Goal: Task Accomplishment & Management: Manage account settings

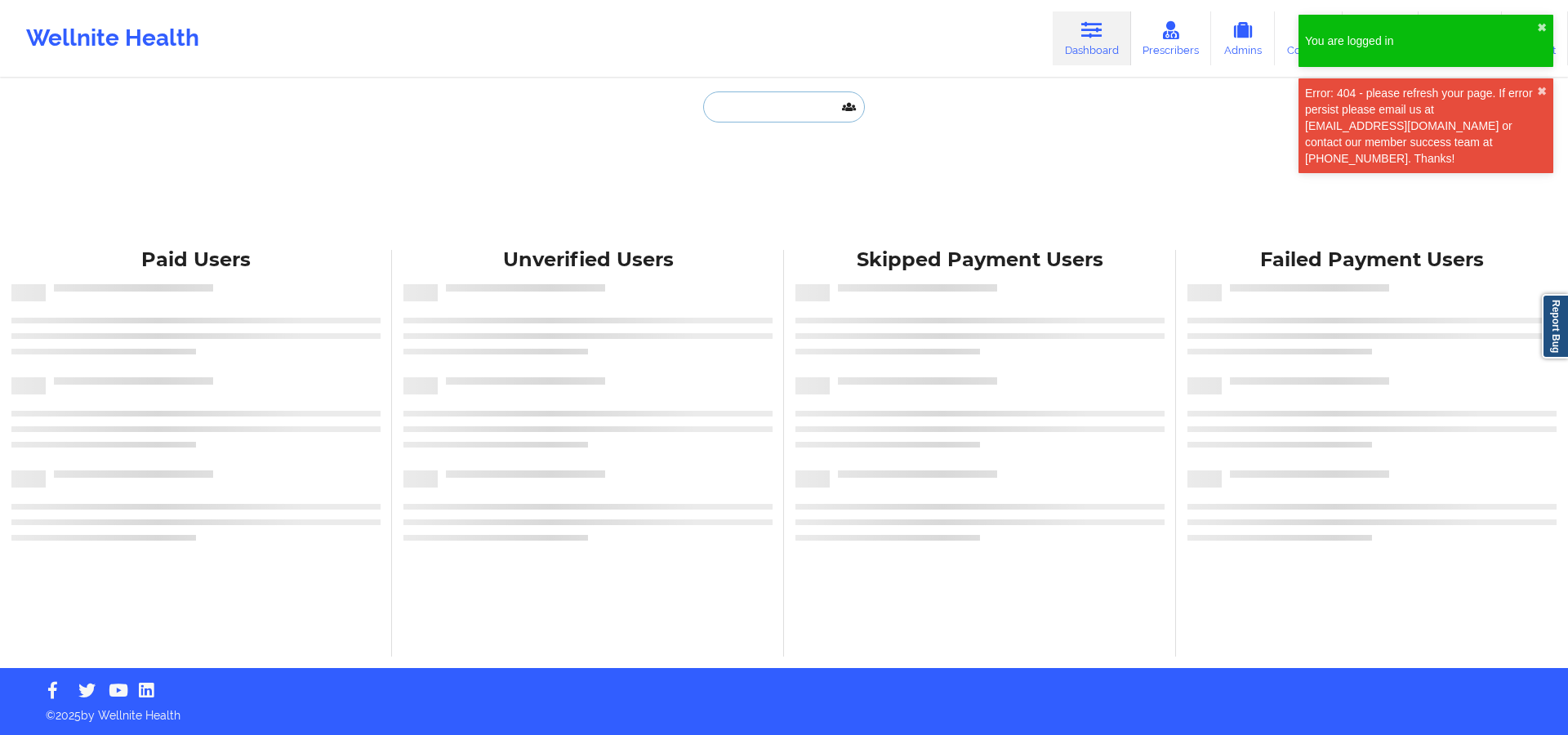
click at [811, 106] on input "text" at bounding box center [784, 106] width 162 height 31
paste input "Filipa da Gama Calado"
type input "Filipa da Gama Calado"
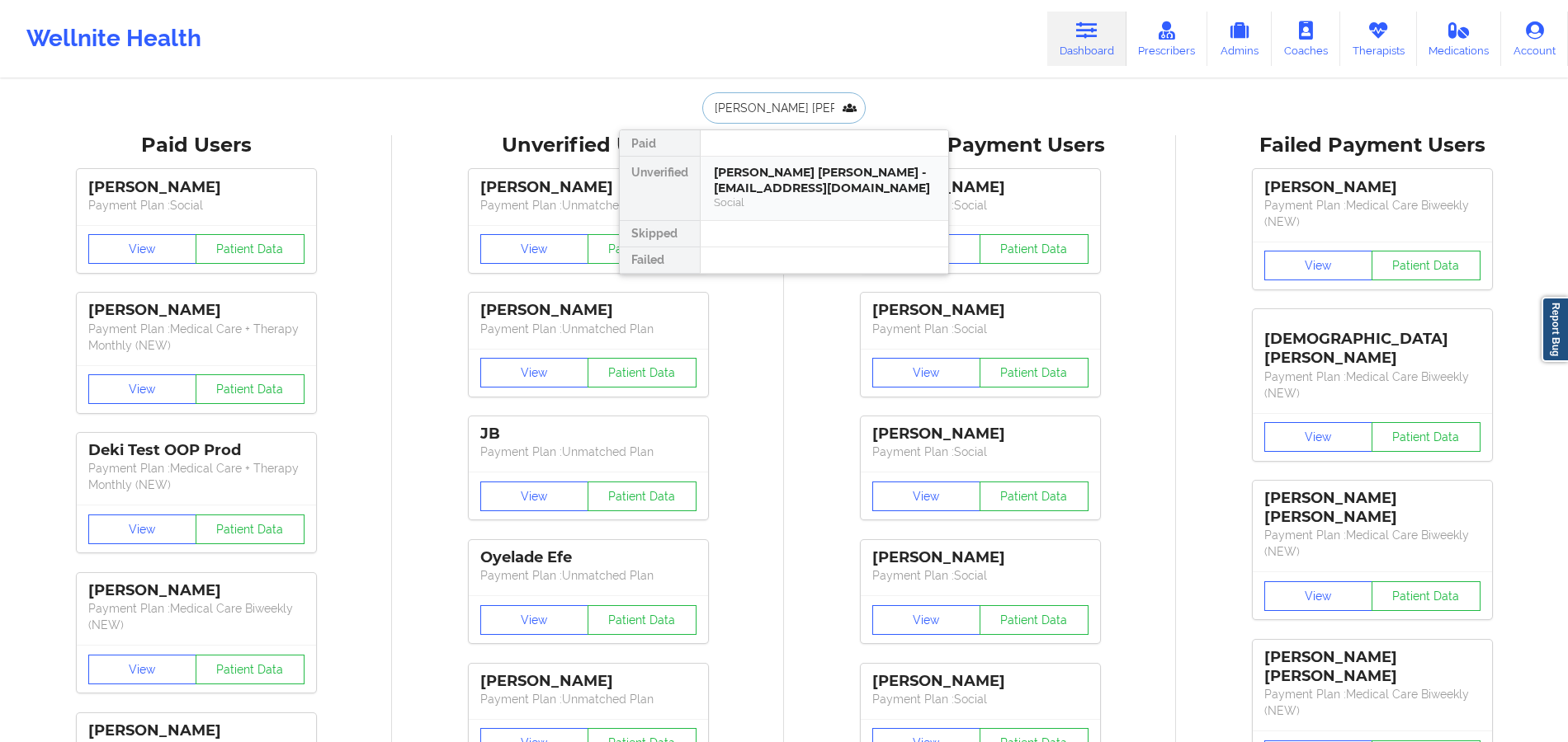
click at [798, 170] on div "Filipa da Gama Calado - gofilipa@gmail.com" at bounding box center [824, 181] width 221 height 31
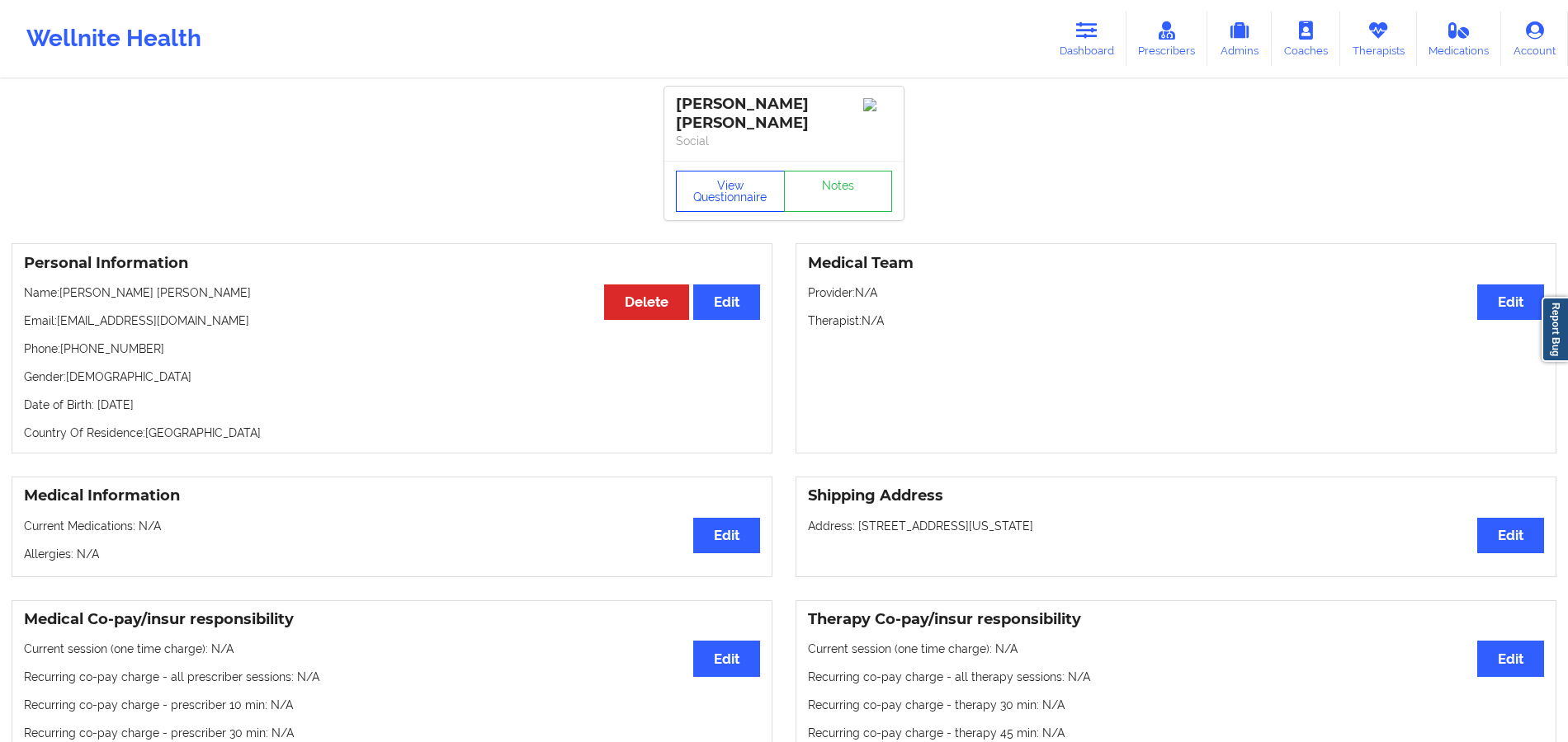
click at [751, 171] on button "View Questionnaire" at bounding box center [730, 191] width 109 height 42
click at [818, 106] on div "Filipa da Gama Calado" at bounding box center [783, 114] width 216 height 38
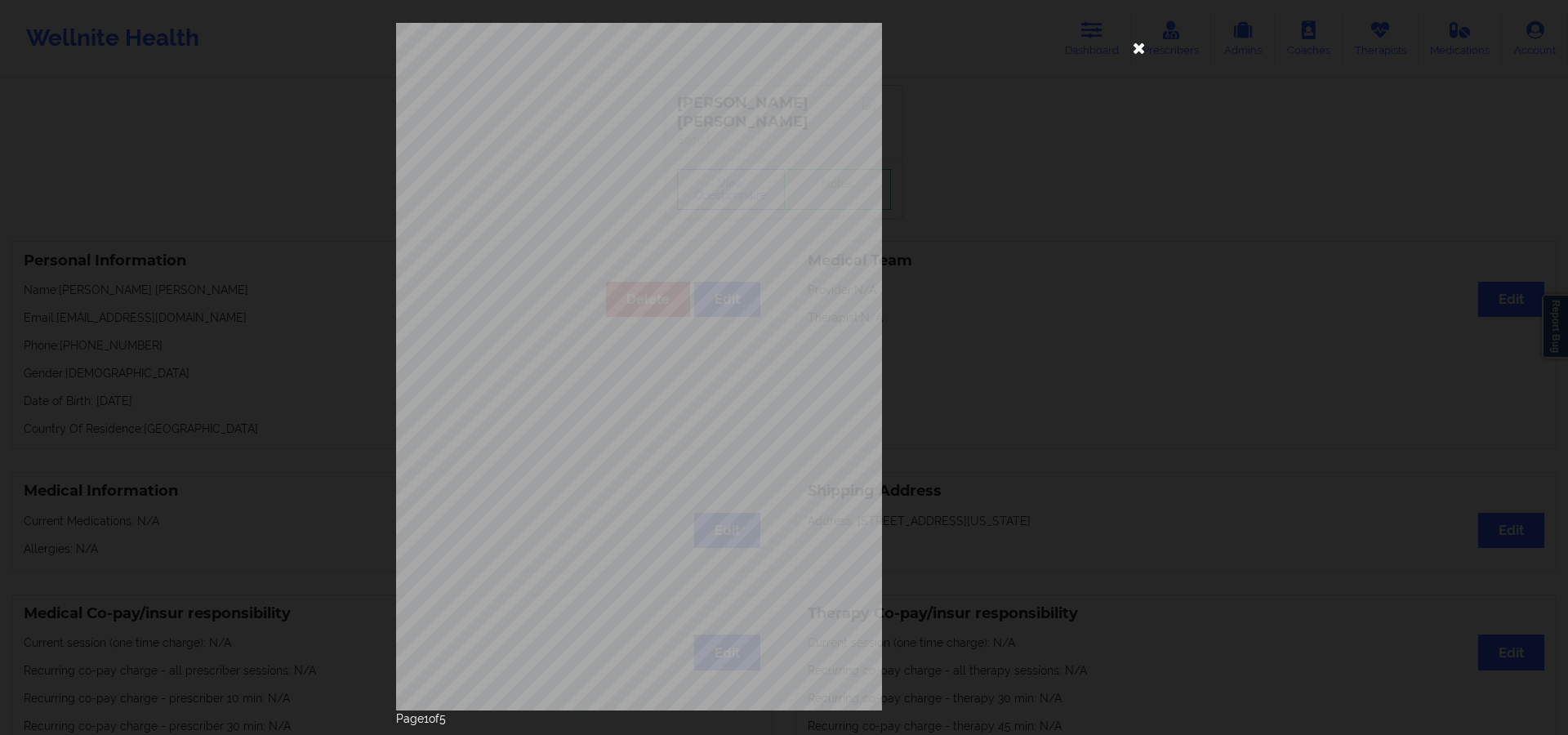
click at [1126, 51] on icon at bounding box center [1139, 46] width 26 height 26
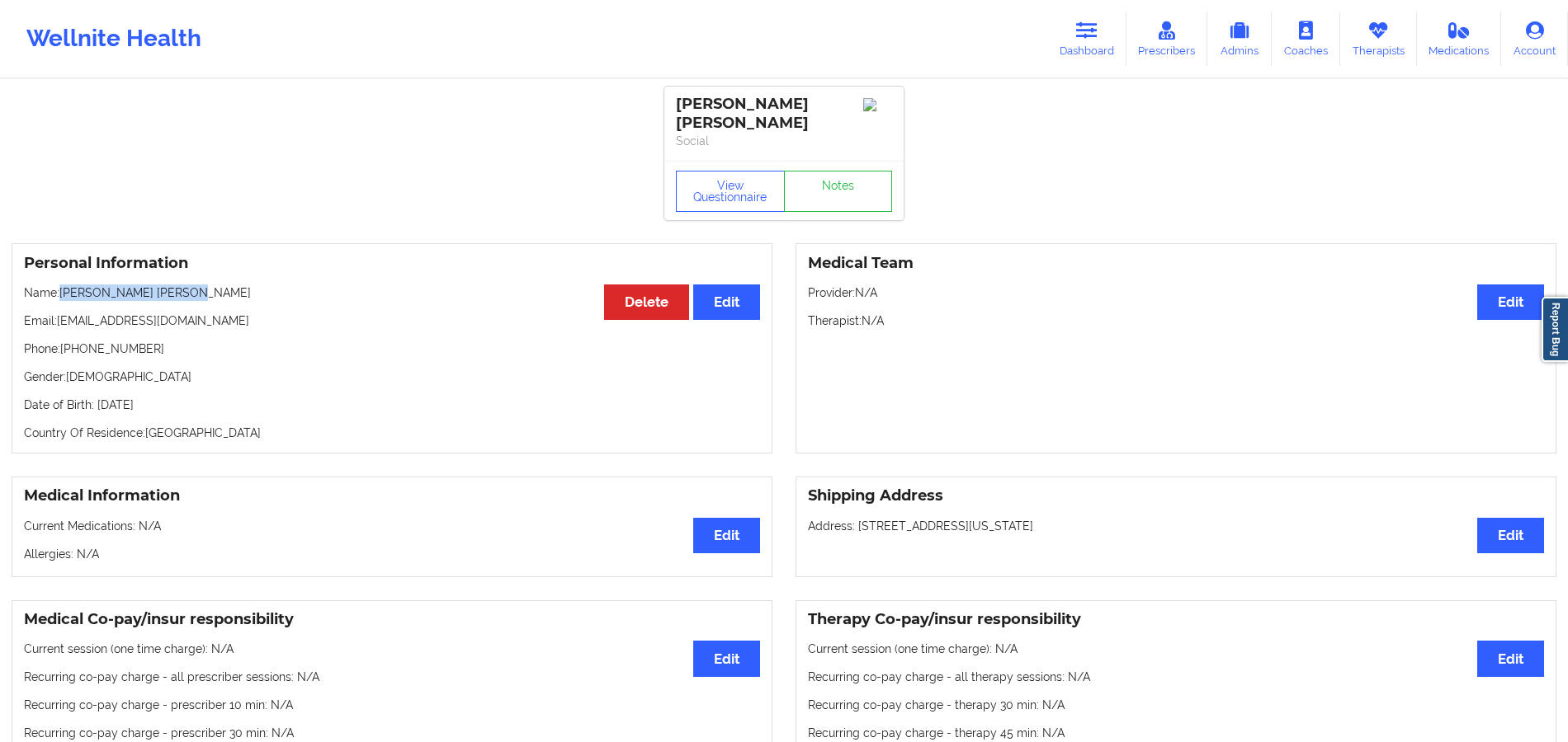
drag, startPoint x: 198, startPoint y: 275, endPoint x: 60, endPoint y: 279, distance: 138.1
click at [60, 284] on p "Name: Filipa da Gama Calado" at bounding box center [391, 292] width 736 height 16
drag, startPoint x: 142, startPoint y: 334, endPoint x: 62, endPoint y: 340, distance: 80.2
click at [62, 340] on p "Phone: +14696880342" at bounding box center [391, 348] width 736 height 16
copy p "+14696880342"
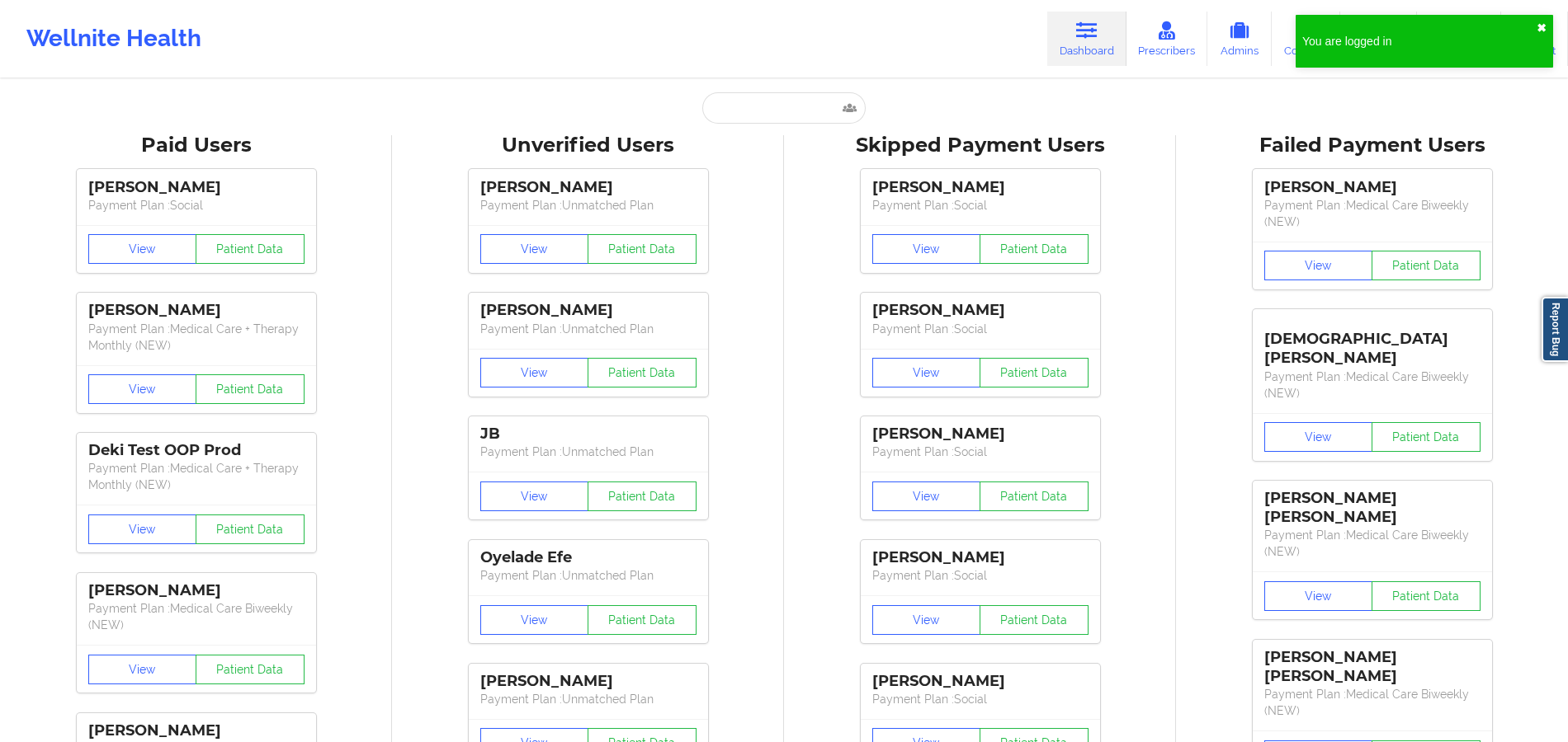
click at [1544, 26] on button "✖︎" at bounding box center [1541, 28] width 10 height 14
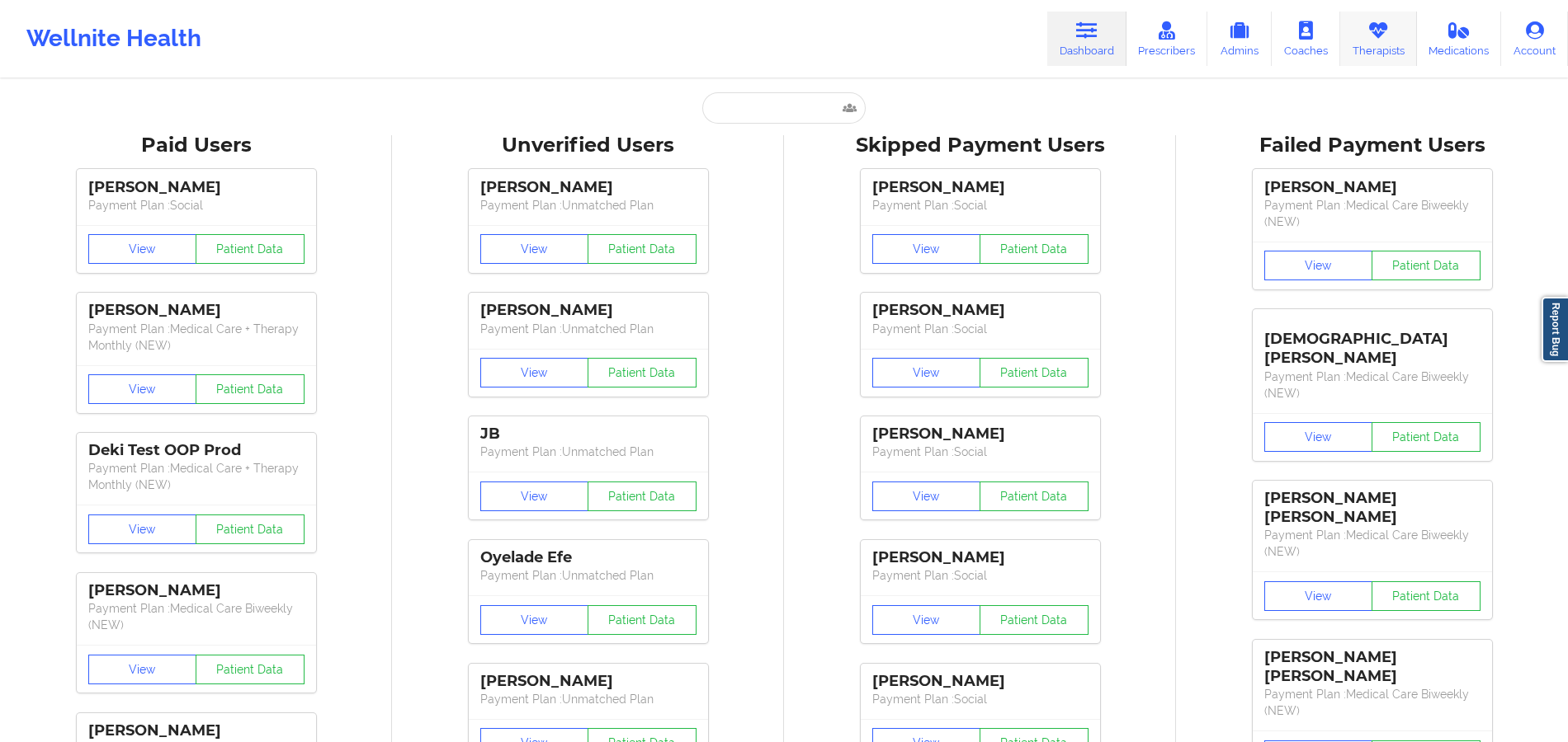
click at [1389, 32] on icon at bounding box center [1378, 31] width 22 height 18
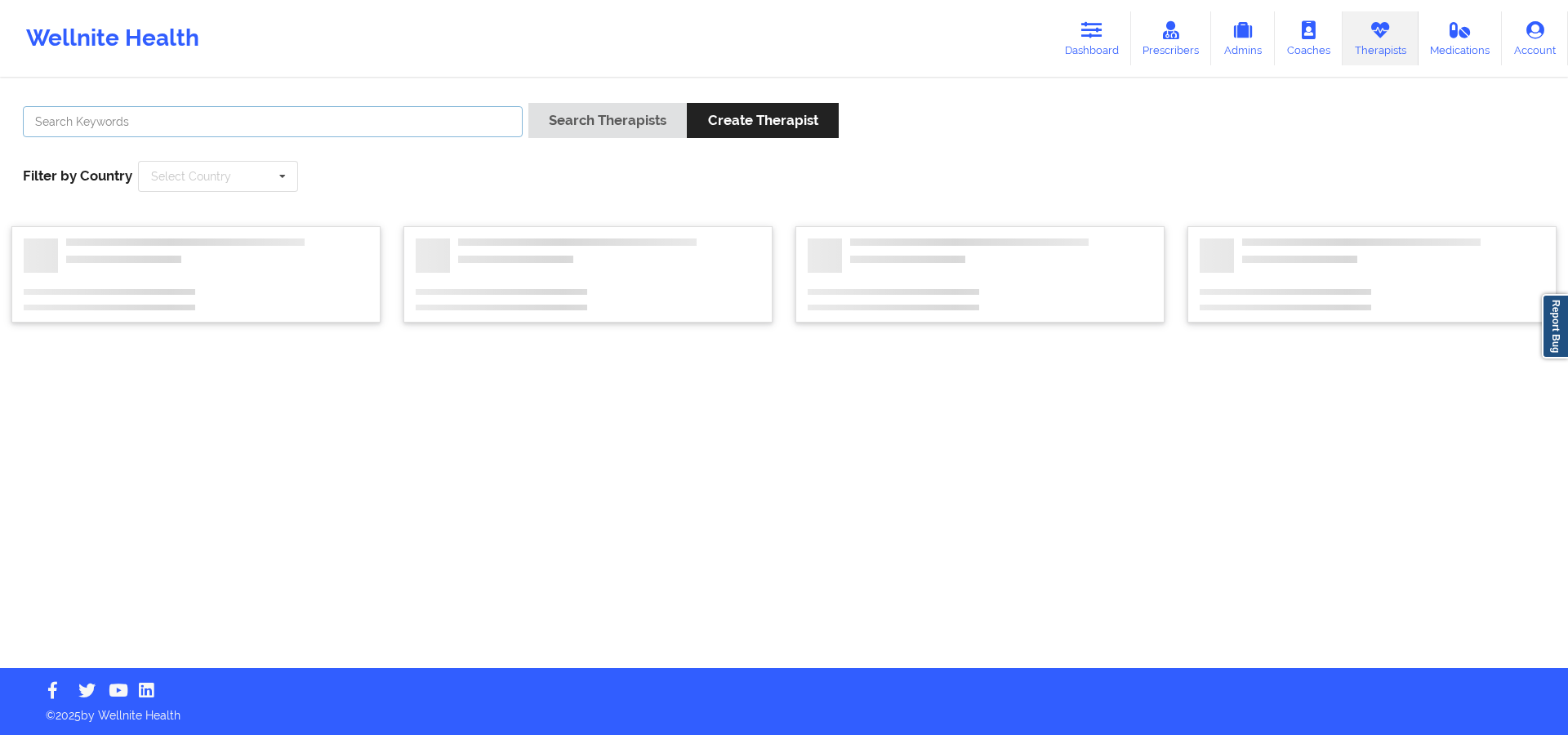
click at [482, 109] on input "text" at bounding box center [273, 122] width 500 height 31
paste input "[PERSON_NAME]"
type input "[PERSON_NAME]"
click at [625, 101] on div "[PERSON_NAME] Search Therapists Create Therapist Filter by Country Select Count…" at bounding box center [784, 147] width 1546 height 112
click at [628, 117] on button "Search Therapists" at bounding box center [607, 120] width 158 height 35
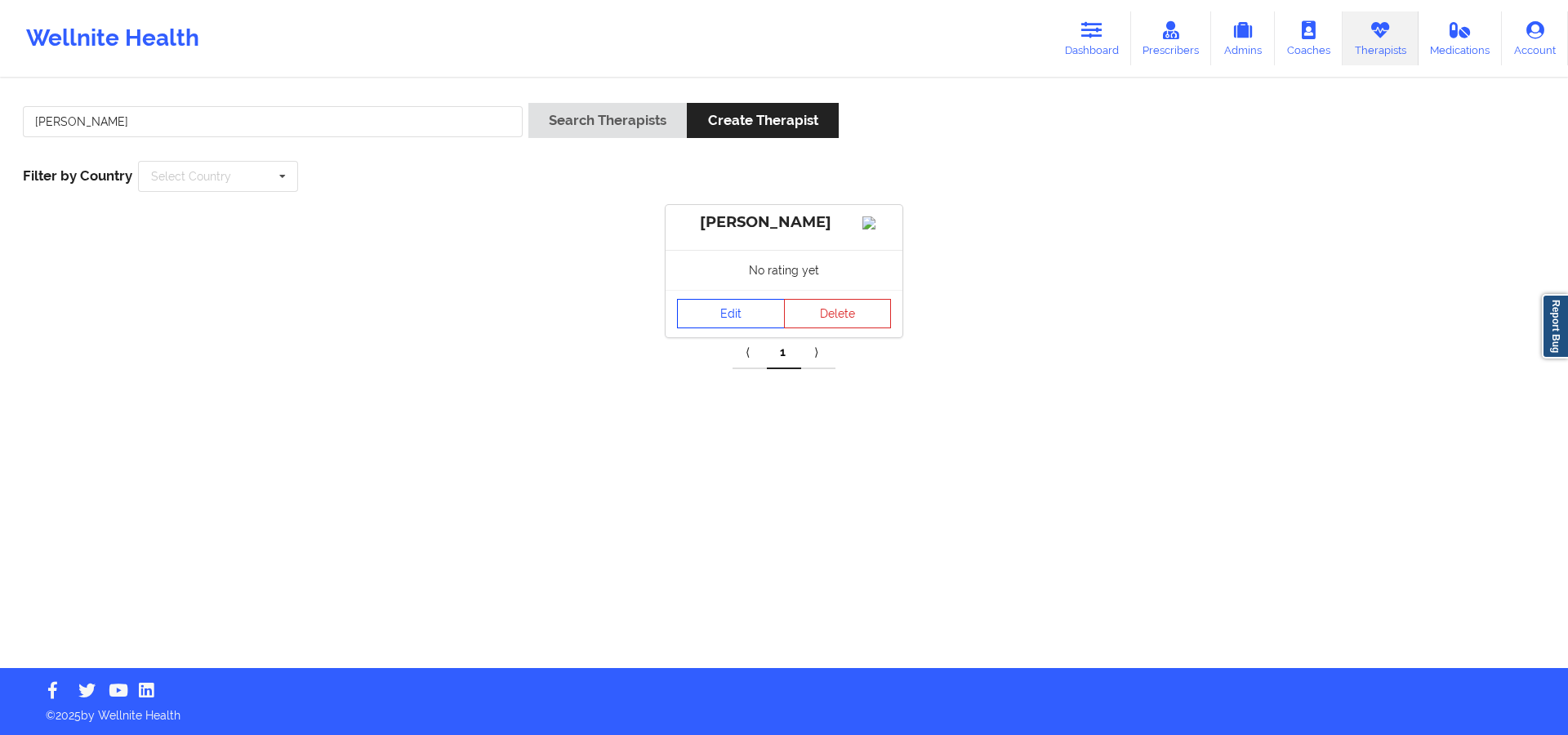
click at [756, 323] on link "Edit" at bounding box center [730, 313] width 108 height 30
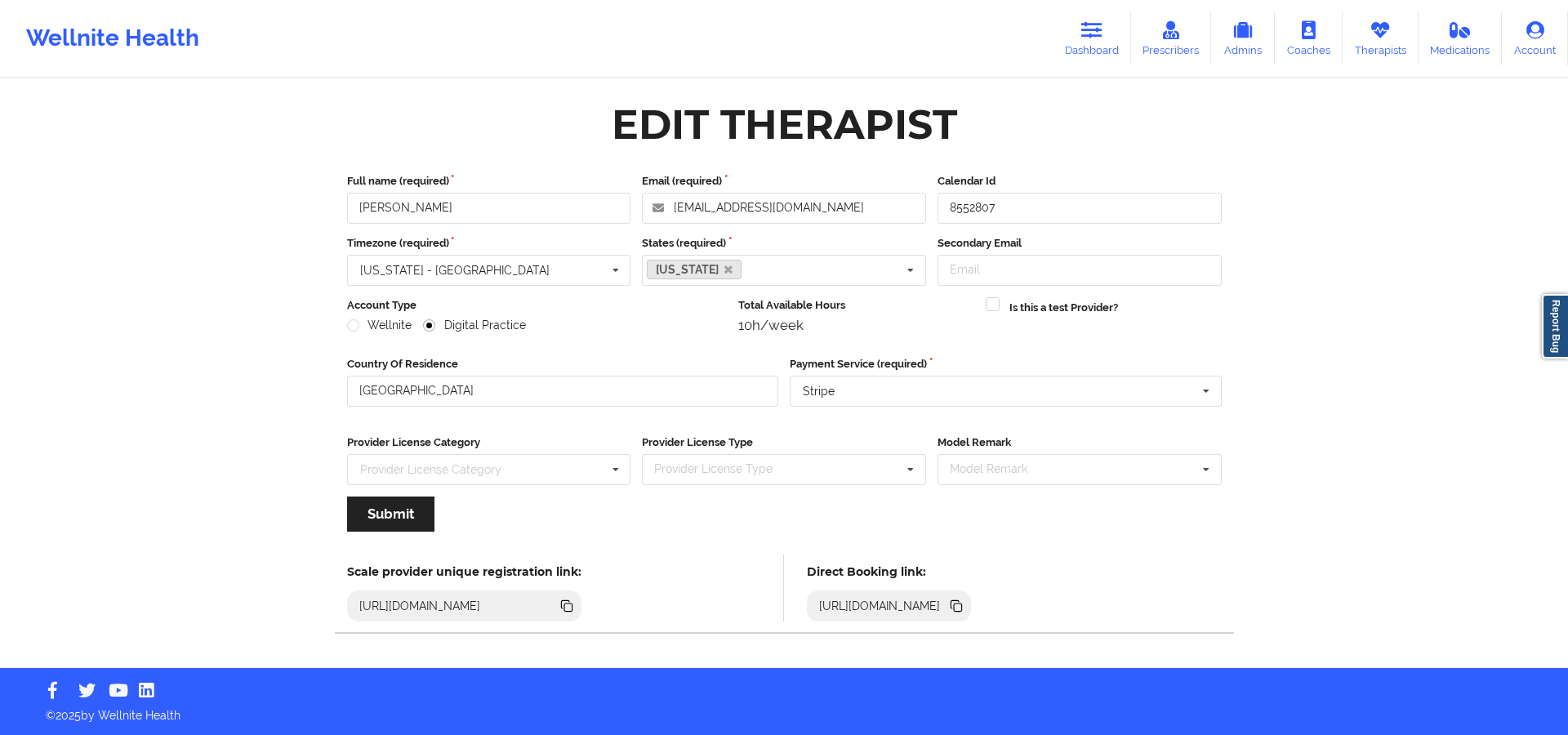
click at [962, 610] on icon at bounding box center [957, 607] width 8 height 8
